Goal: Task Accomplishment & Management: Manage account settings

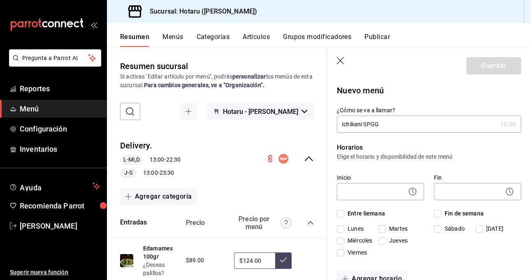
scroll to position [467, 0]
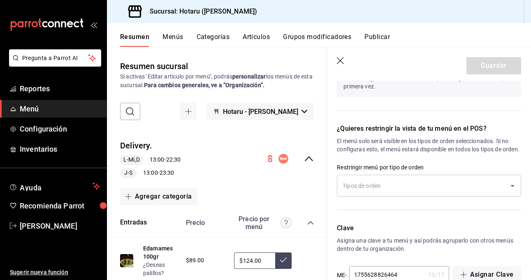
click at [340, 61] on icon "button" at bounding box center [340, 60] width 7 height 7
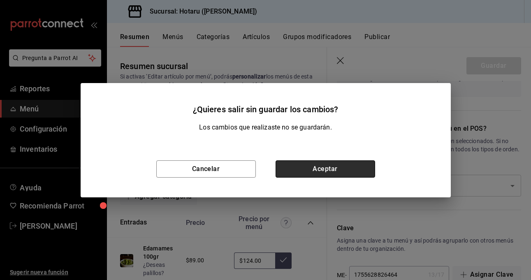
click at [318, 172] on button "Aceptar" at bounding box center [326, 169] width 100 height 17
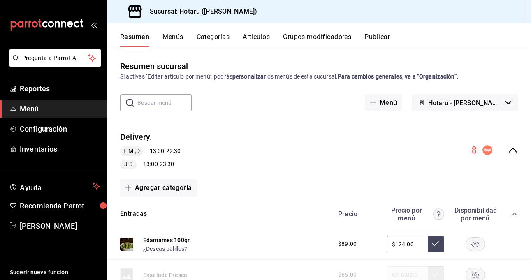
click at [25, 112] on span "Menú" at bounding box center [60, 108] width 80 height 11
click at [170, 99] on input "text" at bounding box center [164, 103] width 54 height 16
click at [213, 14] on h3 "Sucursal: Hotaru ([PERSON_NAME])" at bounding box center [200, 12] width 114 height 10
click at [136, 14] on icon at bounding box center [135, 11] width 16 height 16
click at [172, 40] on button "Menús" at bounding box center [173, 40] width 21 height 14
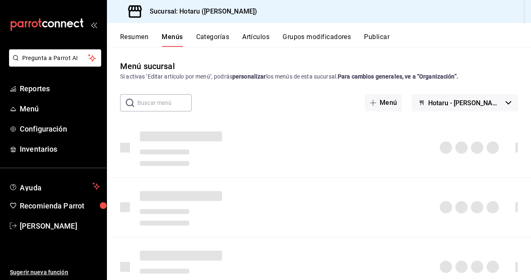
click at [135, 12] on icon at bounding box center [135, 11] width 16 height 16
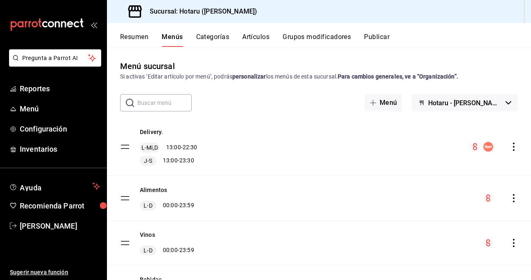
click at [143, 40] on button "Resumen" at bounding box center [134, 40] width 28 height 14
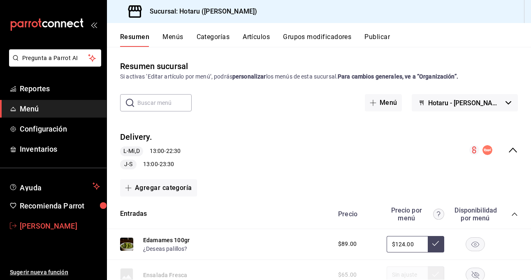
click at [51, 225] on span "[PERSON_NAME]" at bounding box center [60, 226] width 80 height 11
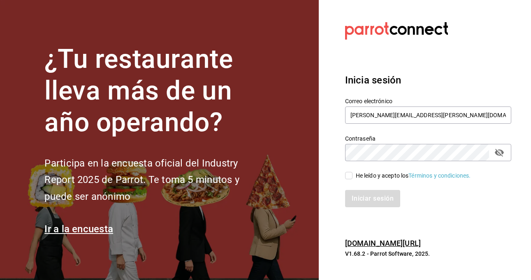
click at [359, 177] on div "He leído y acepto los Términos y condiciones." at bounding box center [413, 176] width 115 height 9
click at [353, 177] on input "He leído y acepto los Términos y condiciones." at bounding box center [348, 175] width 7 height 7
checkbox input "true"
click at [367, 198] on button "Iniciar sesión" at bounding box center [373, 198] width 56 height 17
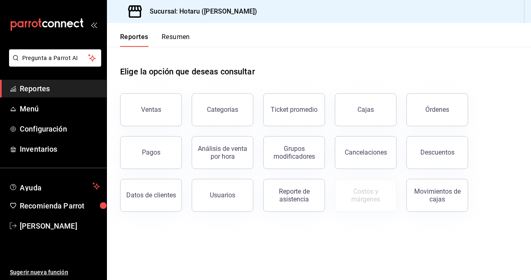
click at [94, 28] on div "mailbox folders" at bounding box center [53, 24] width 107 height 49
click at [94, 27] on icon "open_drawer_menu" at bounding box center [94, 24] width 7 height 7
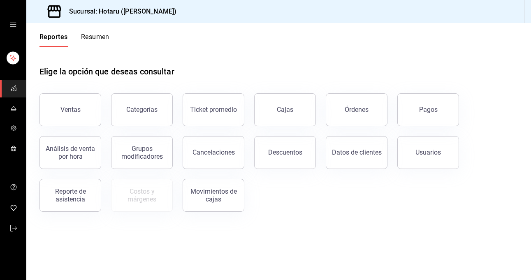
click at [114, 14] on h3 "Sucursal: Hotaru (Valle)" at bounding box center [120, 12] width 114 height 10
click at [13, 26] on icon "open drawer" at bounding box center [13, 25] width 6 height 4
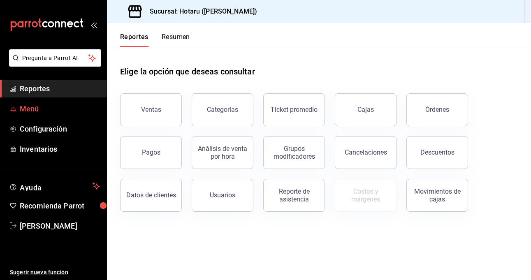
click at [35, 112] on span "Menú" at bounding box center [60, 108] width 80 height 11
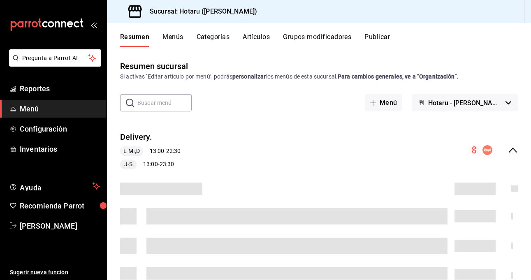
click at [94, 26] on icon "open_drawer_menu" at bounding box center [94, 24] width 7 height 7
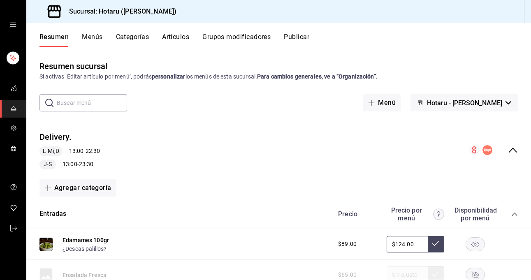
click at [12, 25] on icon "open drawer" at bounding box center [13, 24] width 7 height 7
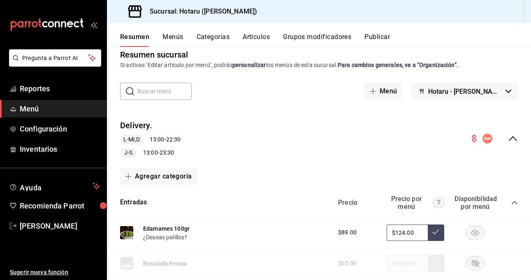
scroll to position [12, 0]
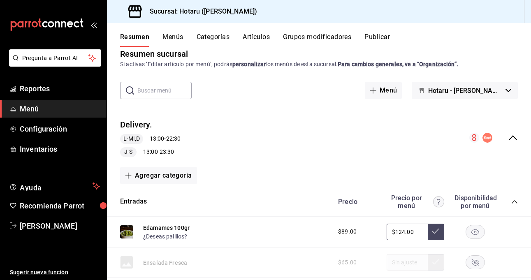
click at [503, 93] on button "Hotaru - [PERSON_NAME]" at bounding box center [465, 90] width 106 height 17
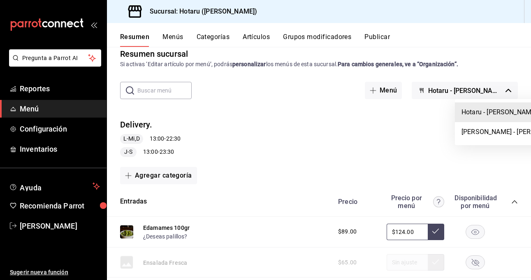
click at [228, 131] on div at bounding box center [265, 140] width 531 height 280
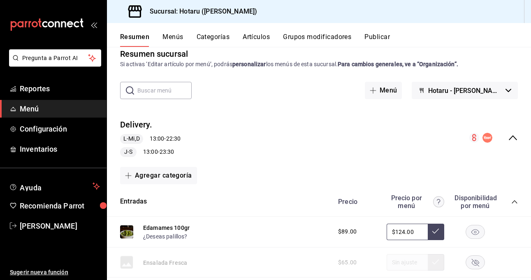
click at [210, 31] on div "Resumen Menús Categorías Artículos Grupos modificadores Publicar" at bounding box center [319, 35] width 424 height 24
click at [205, 44] on button "Categorías" at bounding box center [213, 40] width 33 height 14
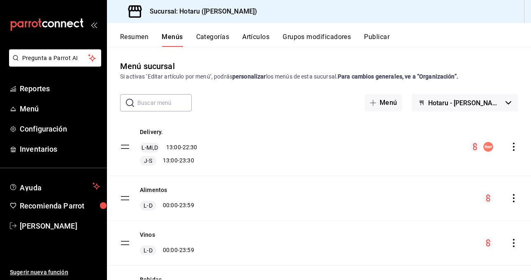
click at [95, 21] on icon "open_drawer_menu" at bounding box center [94, 24] width 7 height 7
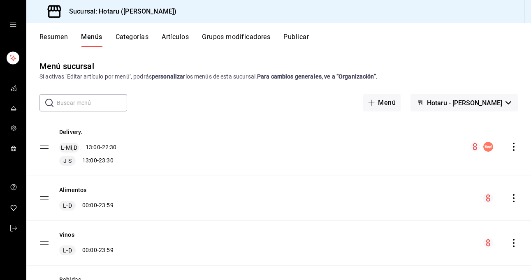
click at [12, 23] on icon "open drawer" at bounding box center [13, 24] width 7 height 7
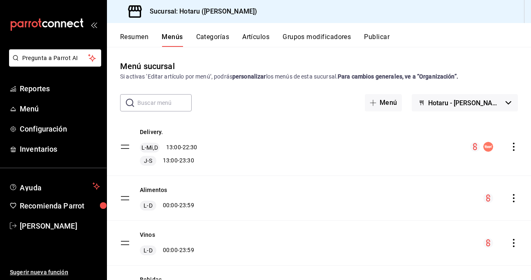
click at [185, 9] on h3 "Sucursal: Hotaru ([PERSON_NAME])" at bounding box center [200, 12] width 114 height 10
click at [230, 12] on div "Sucursal: Hotaru ([PERSON_NAME])" at bounding box center [319, 11] width 424 height 23
click at [94, 24] on icon "open_drawer_menu" at bounding box center [94, 24] width 7 height 7
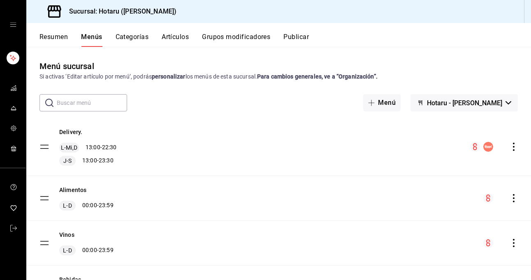
click at [14, 24] on icon "open drawer" at bounding box center [13, 25] width 6 height 4
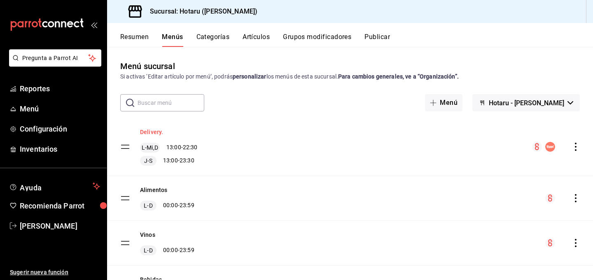
click at [149, 131] on button "Delivery." at bounding box center [151, 132] width 23 height 8
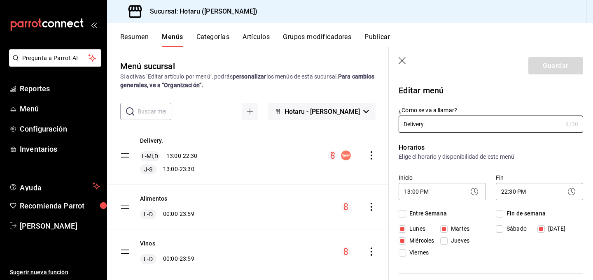
click at [256, 38] on button "Artículos" at bounding box center [255, 40] width 27 height 14
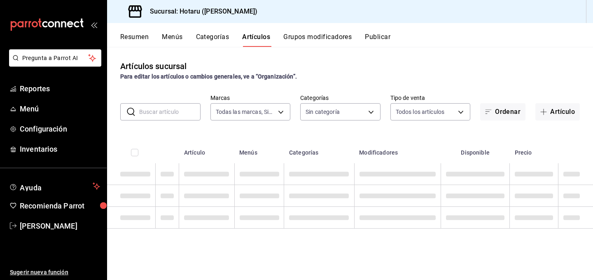
type input "c6f689f8-63fd-49a8-a607-35aea03ac6a9,619c758d-7c36-49c6-a756-e52d453908cb"
type input "c0b78d51-7925-43e8-b699-c52fb7c6d080,04492c64-33ac-4fe7-8ecc-c444235d9710,37f0f…"
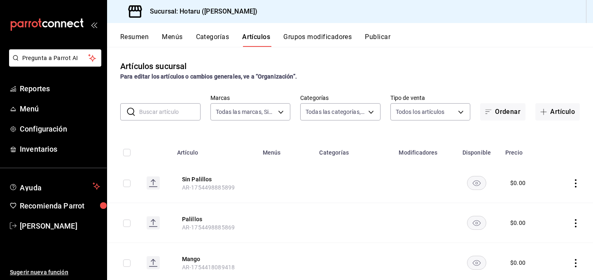
click at [213, 41] on button "Categorías" at bounding box center [212, 40] width 33 height 14
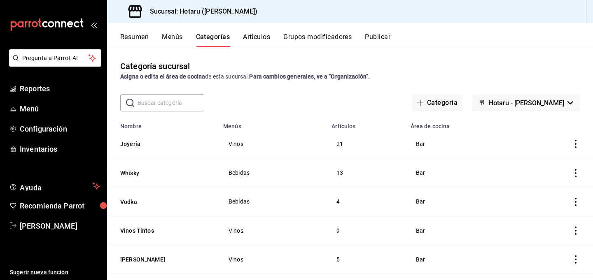
click at [182, 11] on h3 "Sucursal: Hotaru ([PERSON_NAME])" at bounding box center [200, 12] width 114 height 10
